Goal: Use online tool/utility: Utilize a website feature to perform a specific function

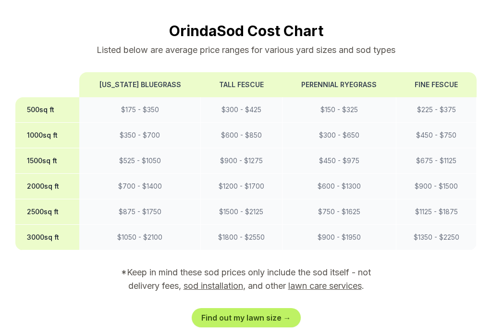
scroll to position [819, 0]
click at [390, 122] on td "$ 300 - $ 650" at bounding box center [339, 134] width 114 height 25
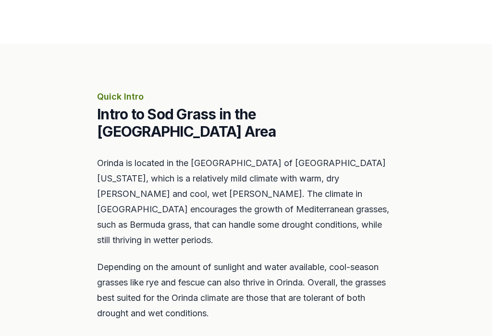
scroll to position [324, 0]
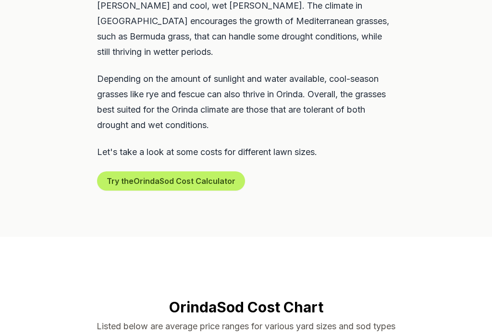
scroll to position [575, 0]
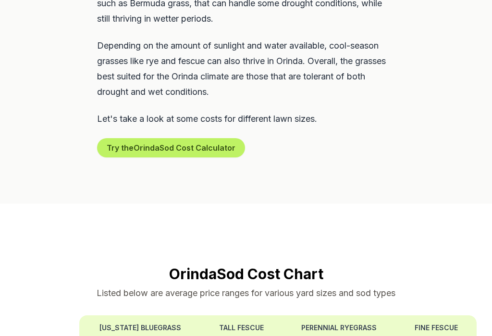
click at [219, 138] on button "Try the Orinda Sod Cost Calculator" at bounding box center [171, 147] width 148 height 19
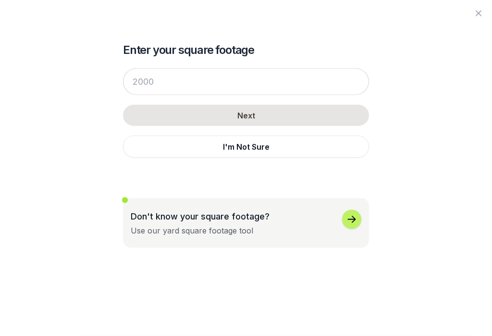
scroll to position [575, 0]
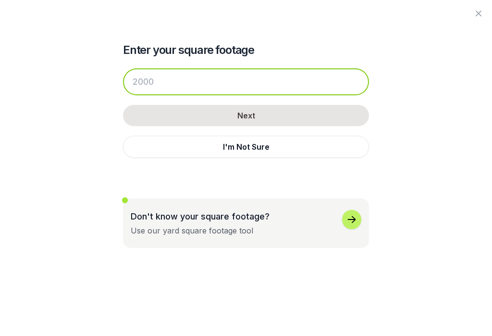
click at [227, 86] on input "number" at bounding box center [246, 81] width 246 height 27
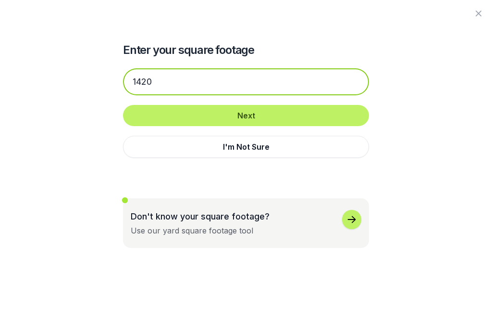
type input "1420"
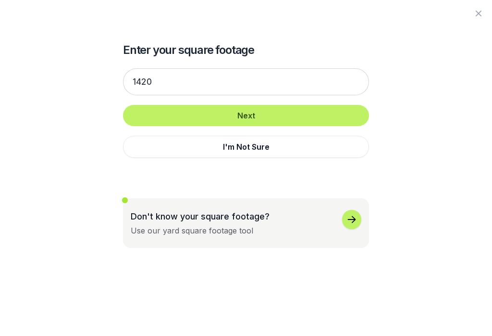
click at [271, 113] on button "Next" at bounding box center [246, 115] width 246 height 21
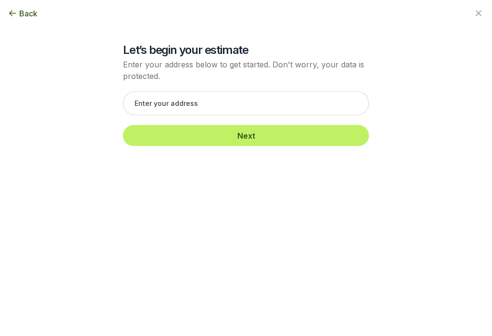
scroll to position [575, 0]
click at [21, 12] on span "Back" at bounding box center [28, 14] width 18 height 12
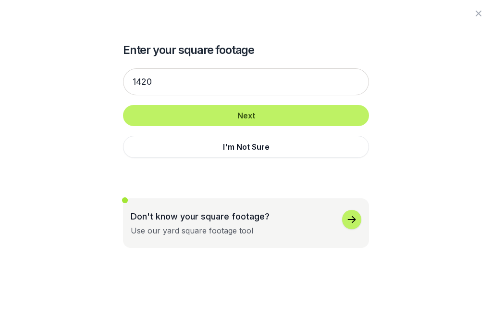
click at [476, 14] on icon "button" at bounding box center [479, 14] width 12 height 12
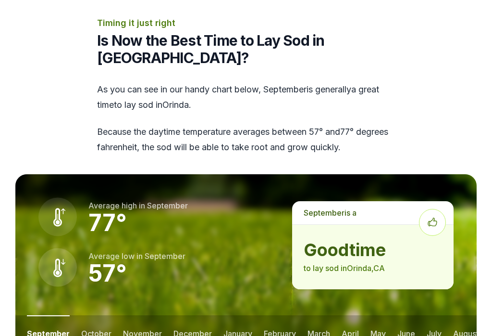
scroll to position [1195, 0]
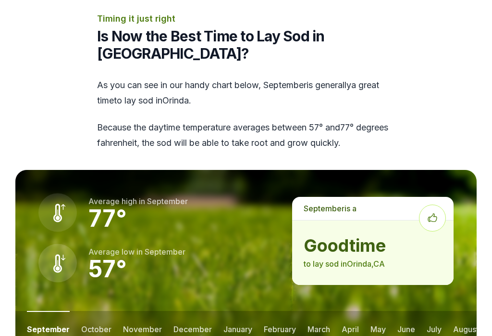
click at [97, 311] on button "october" at bounding box center [96, 329] width 30 height 36
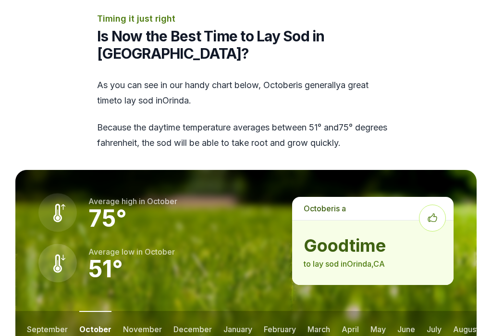
click at [142, 311] on button "november" at bounding box center [142, 329] width 39 height 36
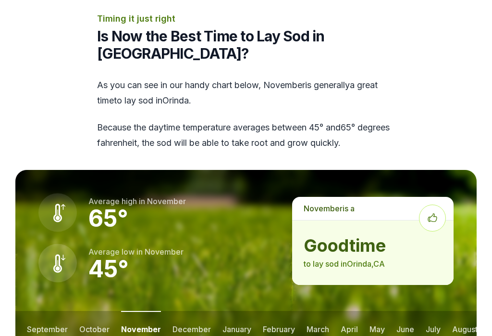
click at [192, 311] on button "december" at bounding box center [192, 329] width 38 height 36
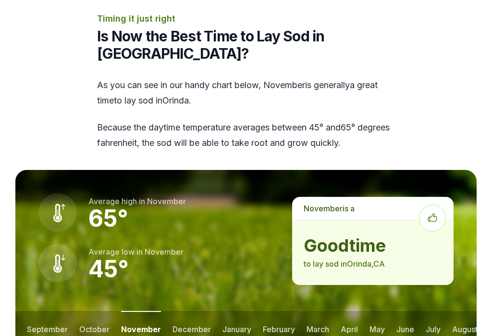
click at [44, 311] on button "september" at bounding box center [47, 329] width 41 height 36
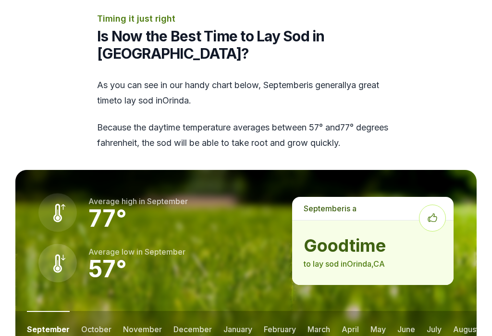
click at [355, 311] on button "april" at bounding box center [350, 329] width 17 height 36
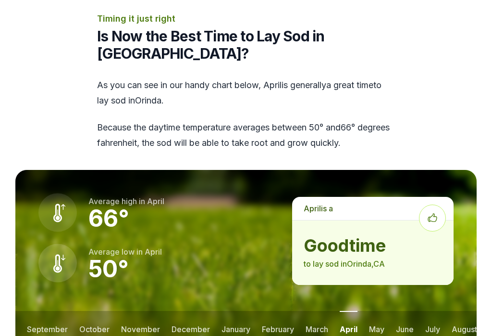
click at [385, 311] on button "may" at bounding box center [376, 329] width 15 height 36
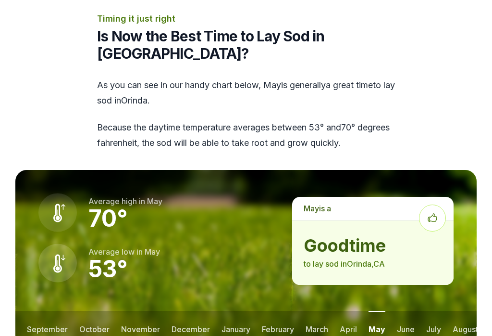
click at [409, 311] on button "june" at bounding box center [406, 329] width 18 height 36
click at [48, 311] on button "september" at bounding box center [47, 329] width 41 height 36
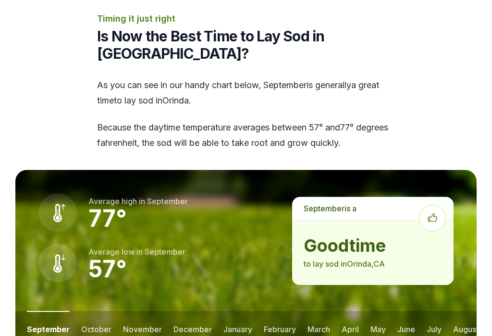
click at [97, 311] on button "october" at bounding box center [96, 329] width 30 height 36
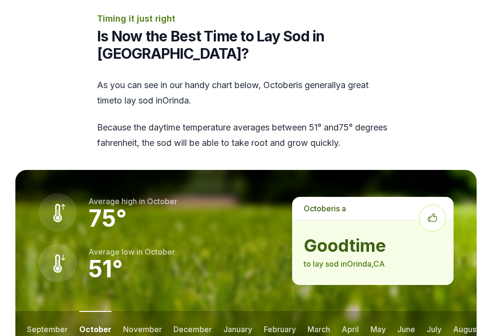
click at [137, 311] on button "november" at bounding box center [142, 329] width 39 height 36
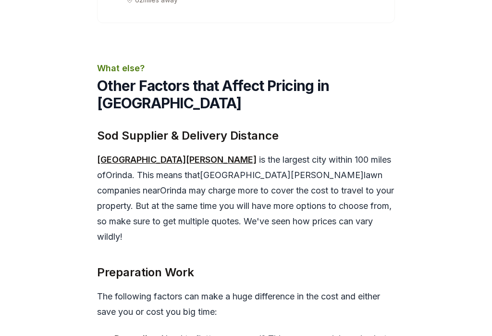
scroll to position [3475, 0]
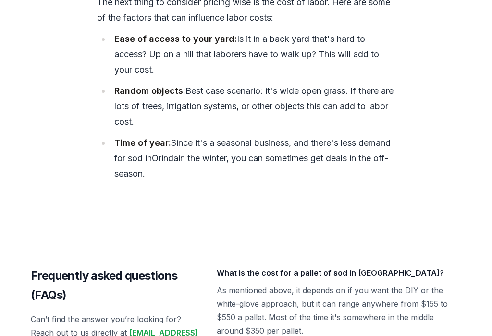
scroll to position [4001, 0]
